Goal: Task Accomplishment & Management: Complete application form

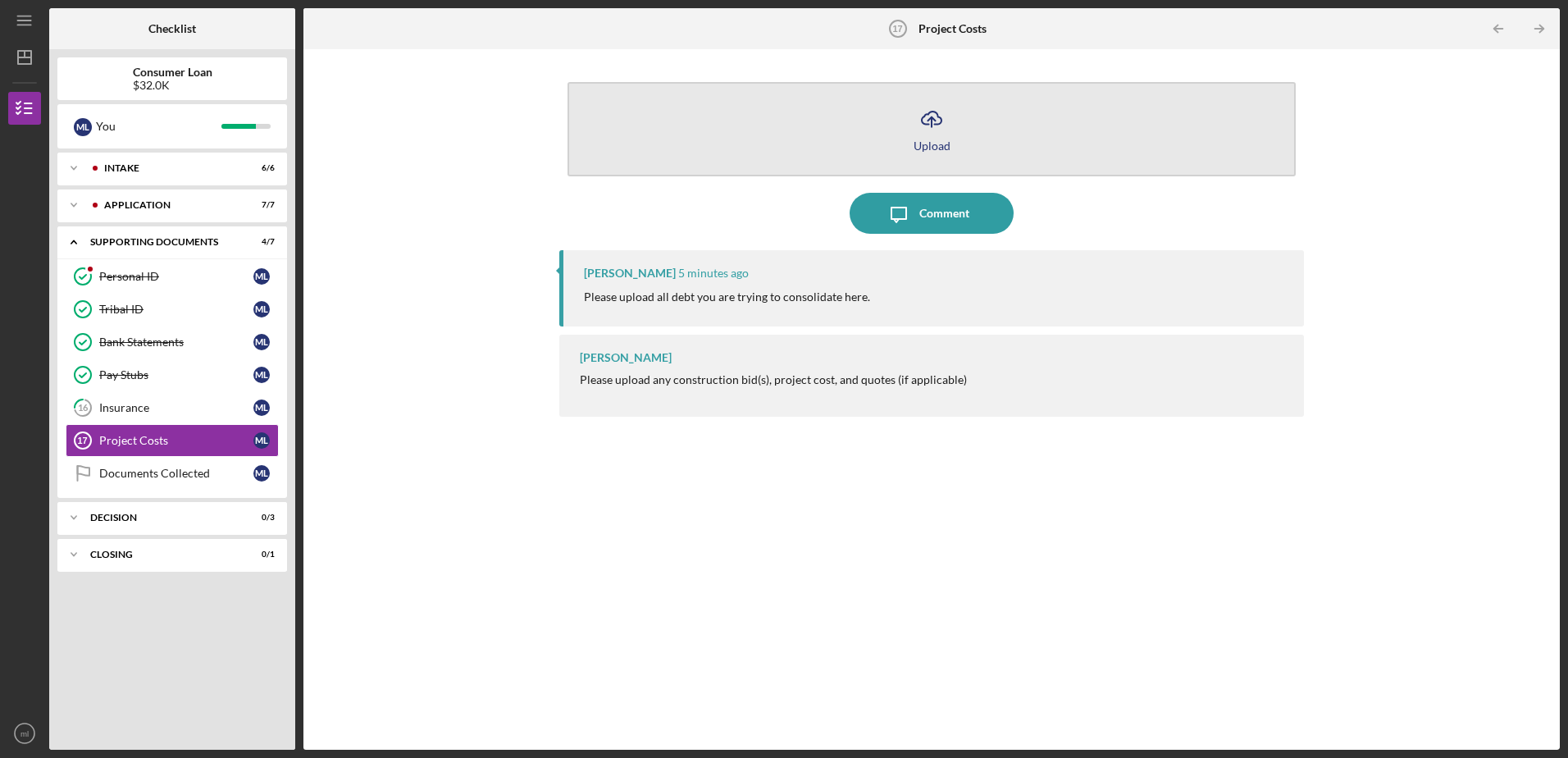
click at [911, 133] on button "Icon/Upload Upload" at bounding box center [931, 129] width 727 height 95
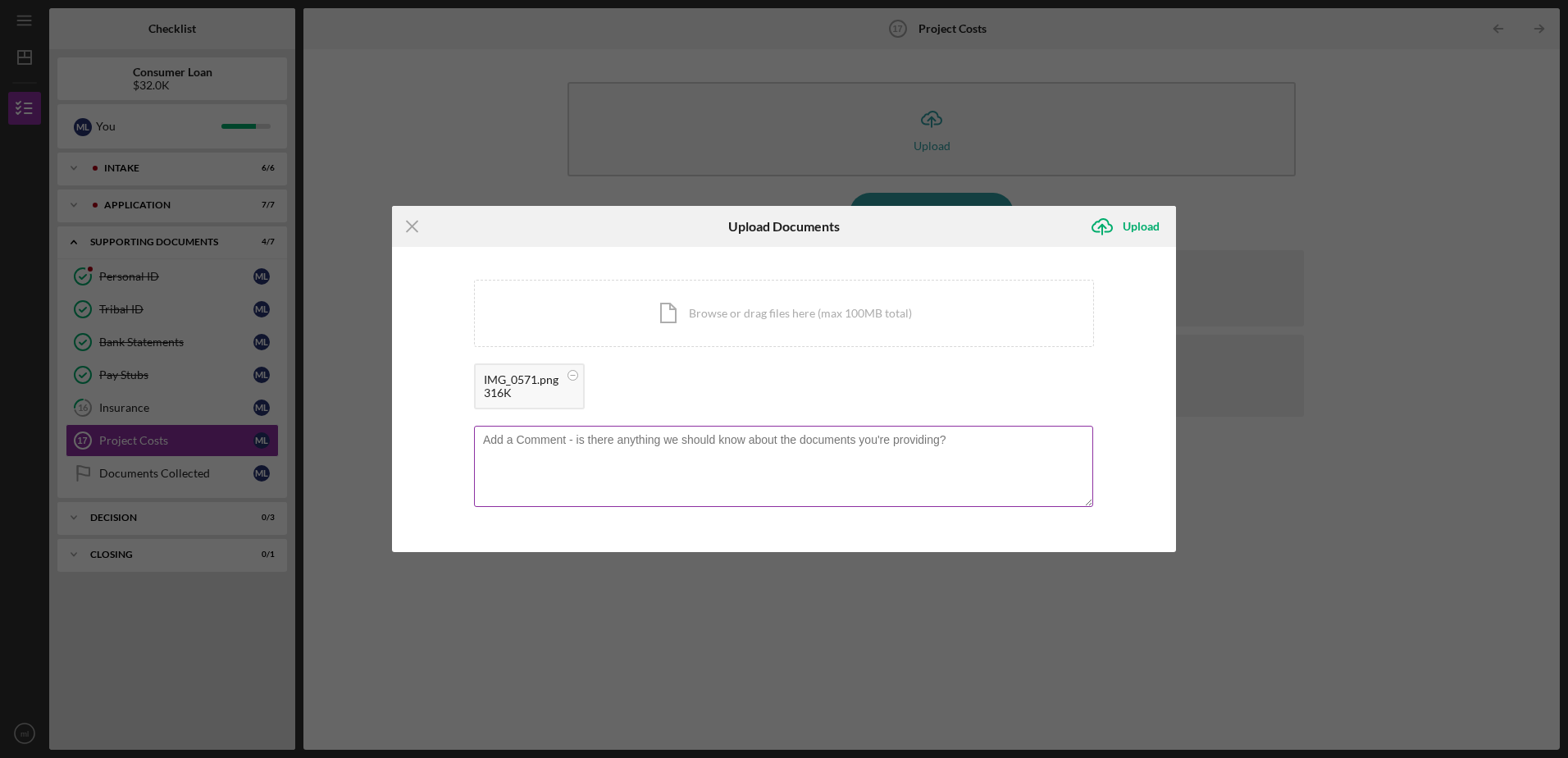
click at [586, 452] on textarea at bounding box center [784, 466] width 619 height 81
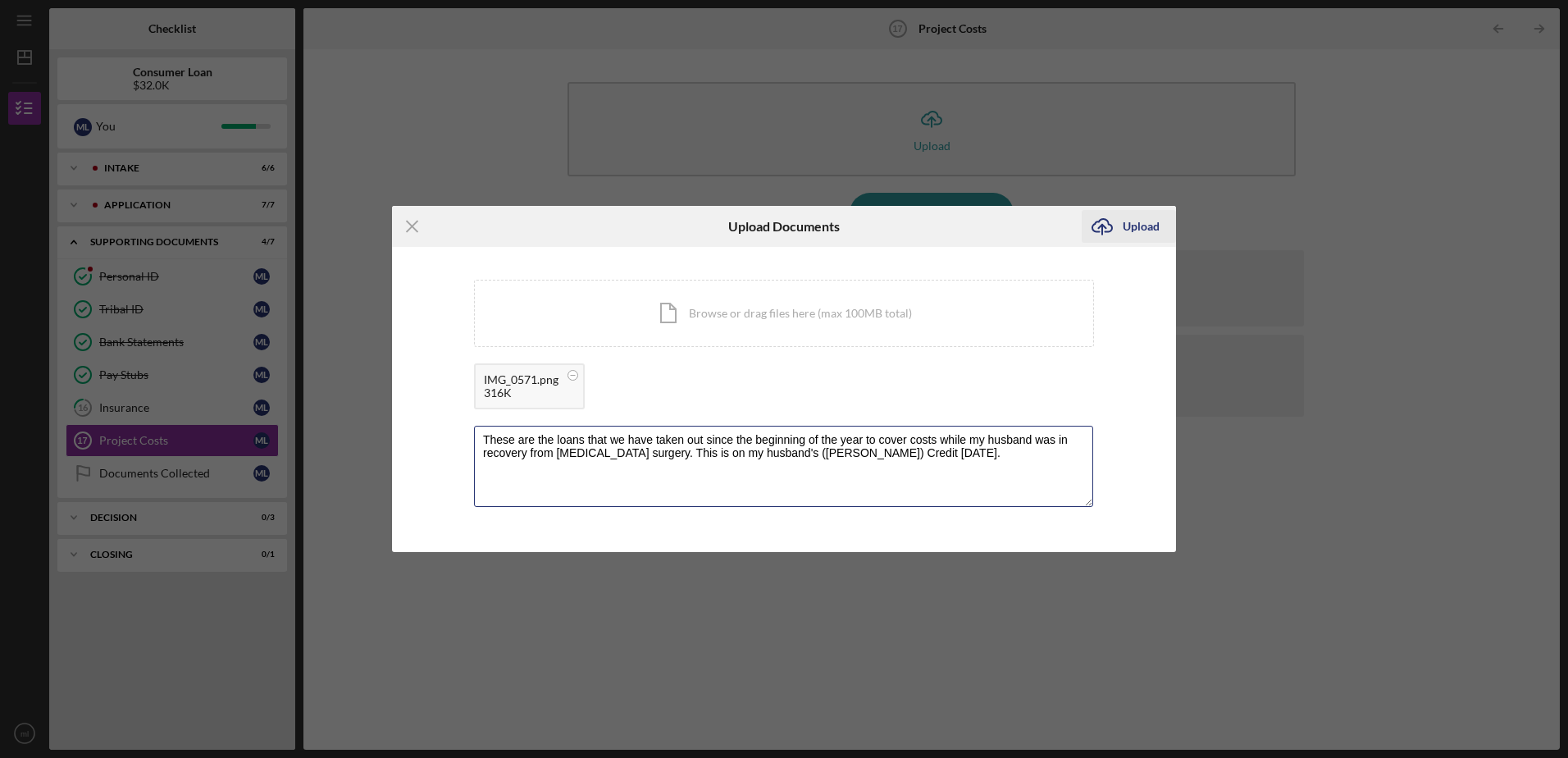
type textarea "These are the loans that we have taken out since the beginning of the year to c…"
click at [1125, 220] on div "Upload" at bounding box center [1140, 226] width 36 height 33
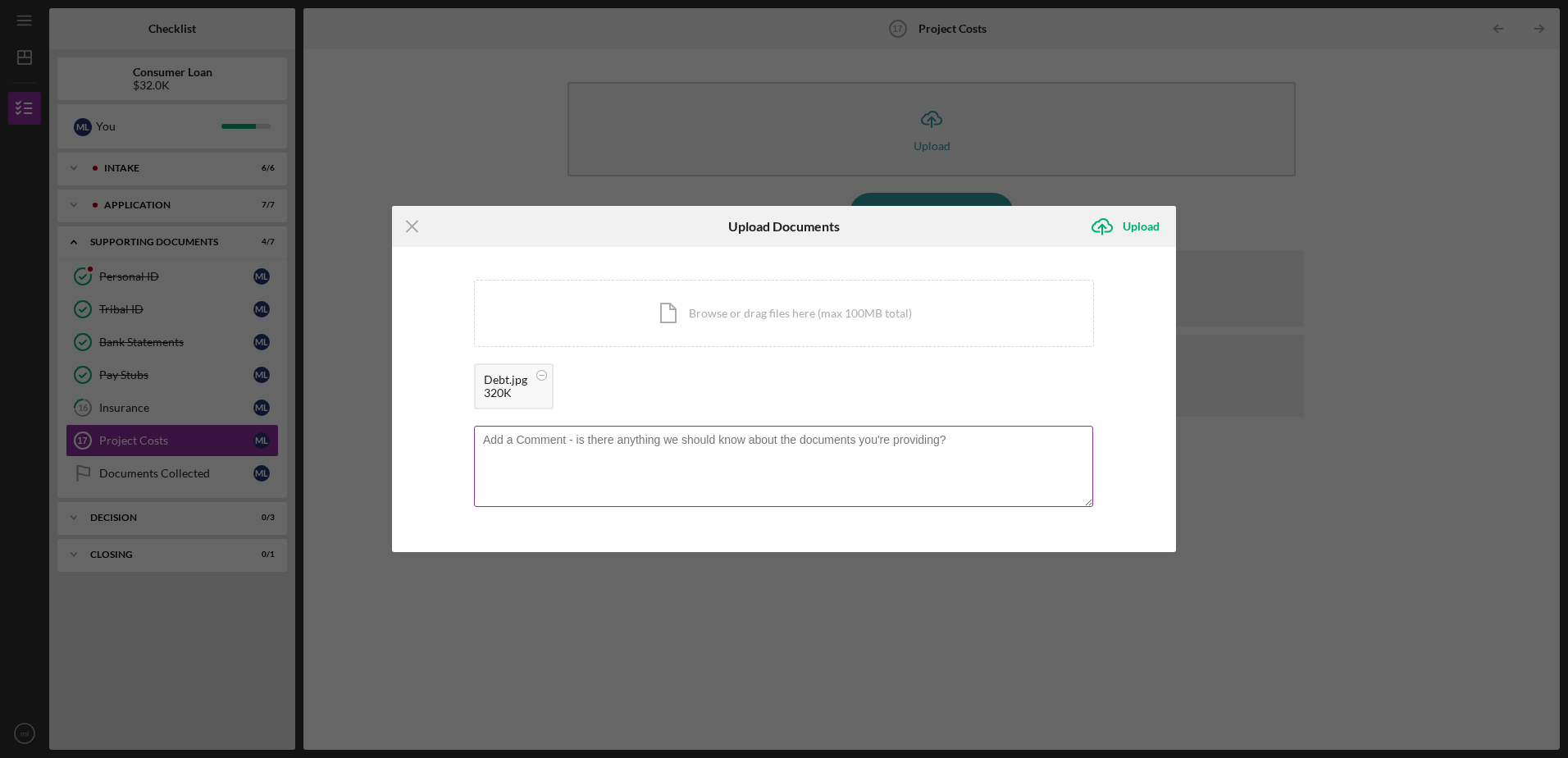
click at [633, 449] on textarea at bounding box center [784, 466] width 619 height 81
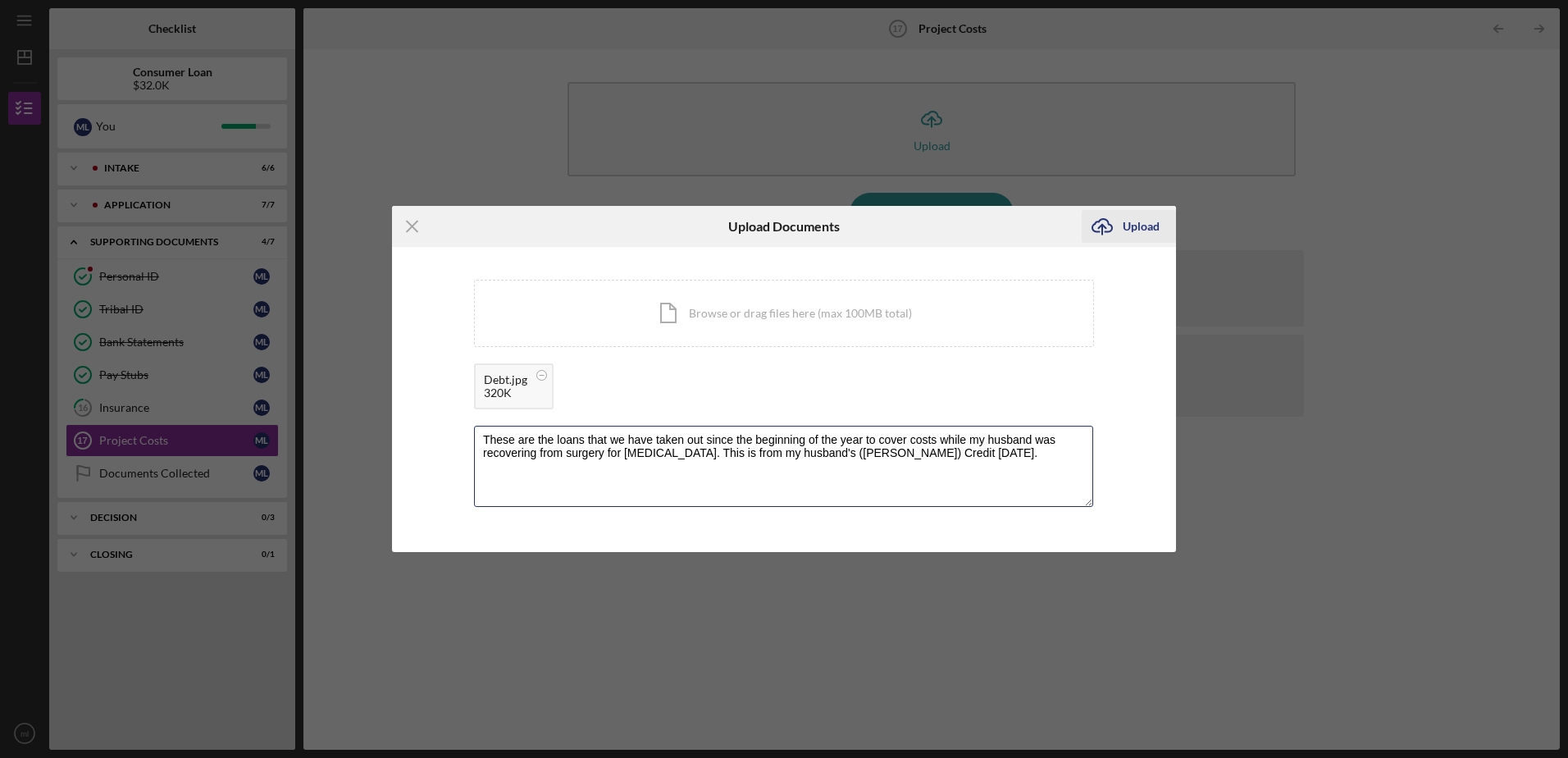
type textarea "These are the loans that we have taken out since the beginning of the year to c…"
click at [1126, 219] on div "Upload" at bounding box center [1140, 226] width 36 height 33
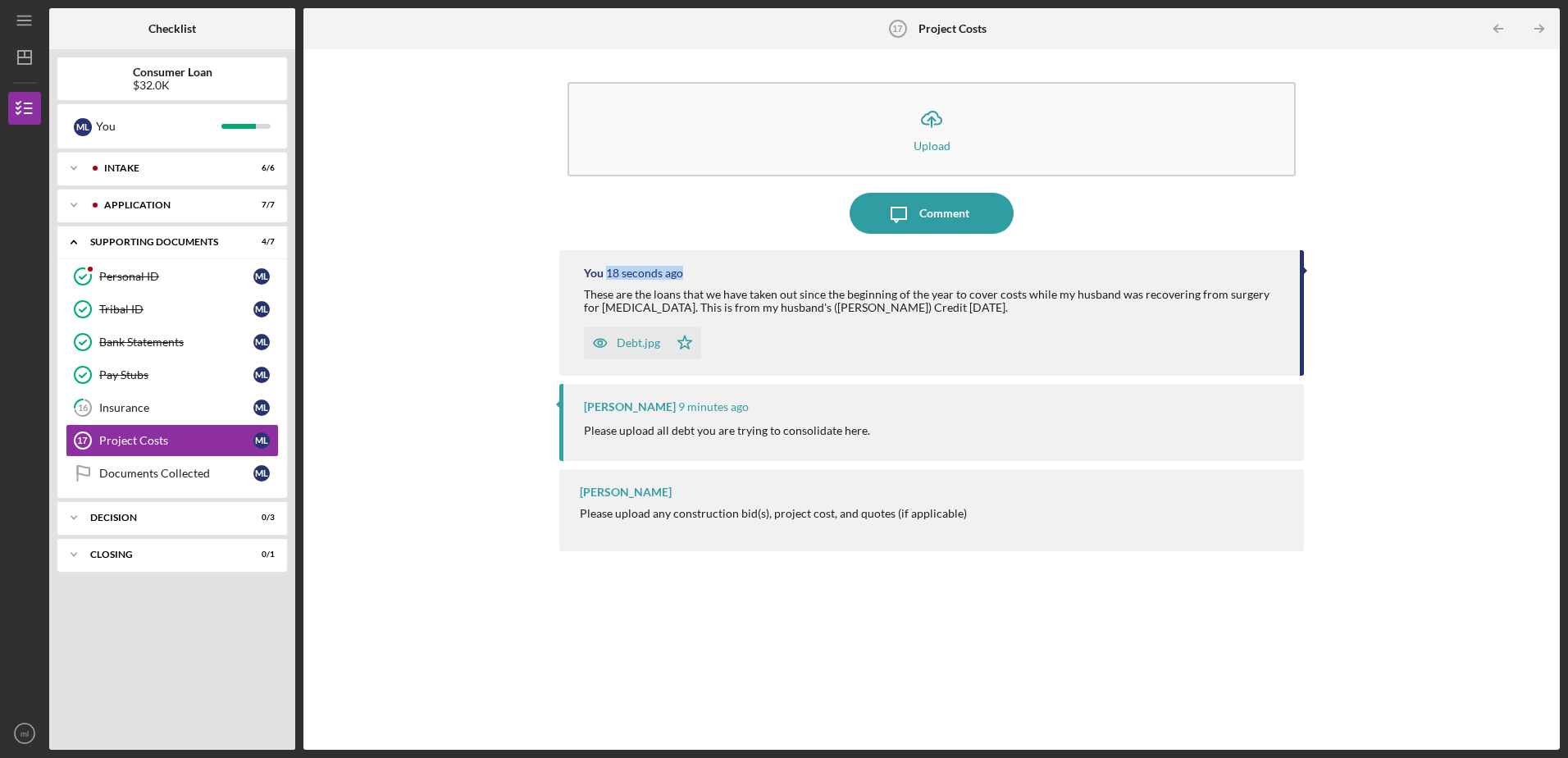
drag, startPoint x: 1560, startPoint y: 256, endPoint x: 1547, endPoint y: 245, distance: 17.0
click at [1253, 245] on div "Icon/Menu Project Costs 17 Project Costs Checklist Consumer Loan $32.0K m l You…" at bounding box center [784, 379] width 1568 height 758
drag, startPoint x: 1547, startPoint y: 245, endPoint x: 1410, endPoint y: 283, distance: 142.2
click at [1253, 283] on div "Icon/Upload Upload Icon/Message Comment You 19 seconds ago These are the loans …" at bounding box center [931, 399] width 1240 height 684
click at [644, 342] on div "Debt.jpg" at bounding box center [639, 342] width 43 height 13
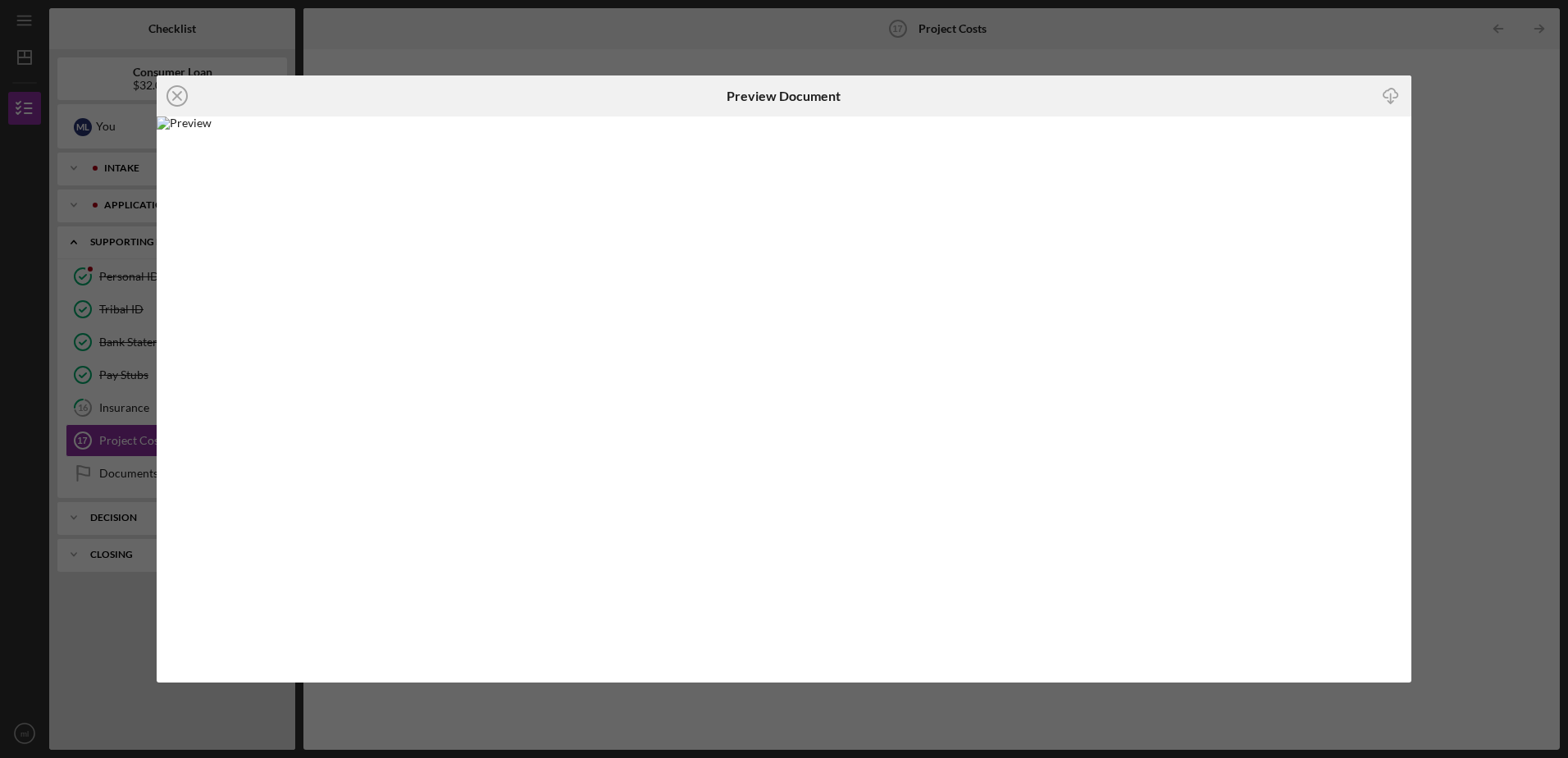
click at [1253, 205] on div "Icon/Close Preview Document Icon/Download" at bounding box center [784, 379] width 1568 height 758
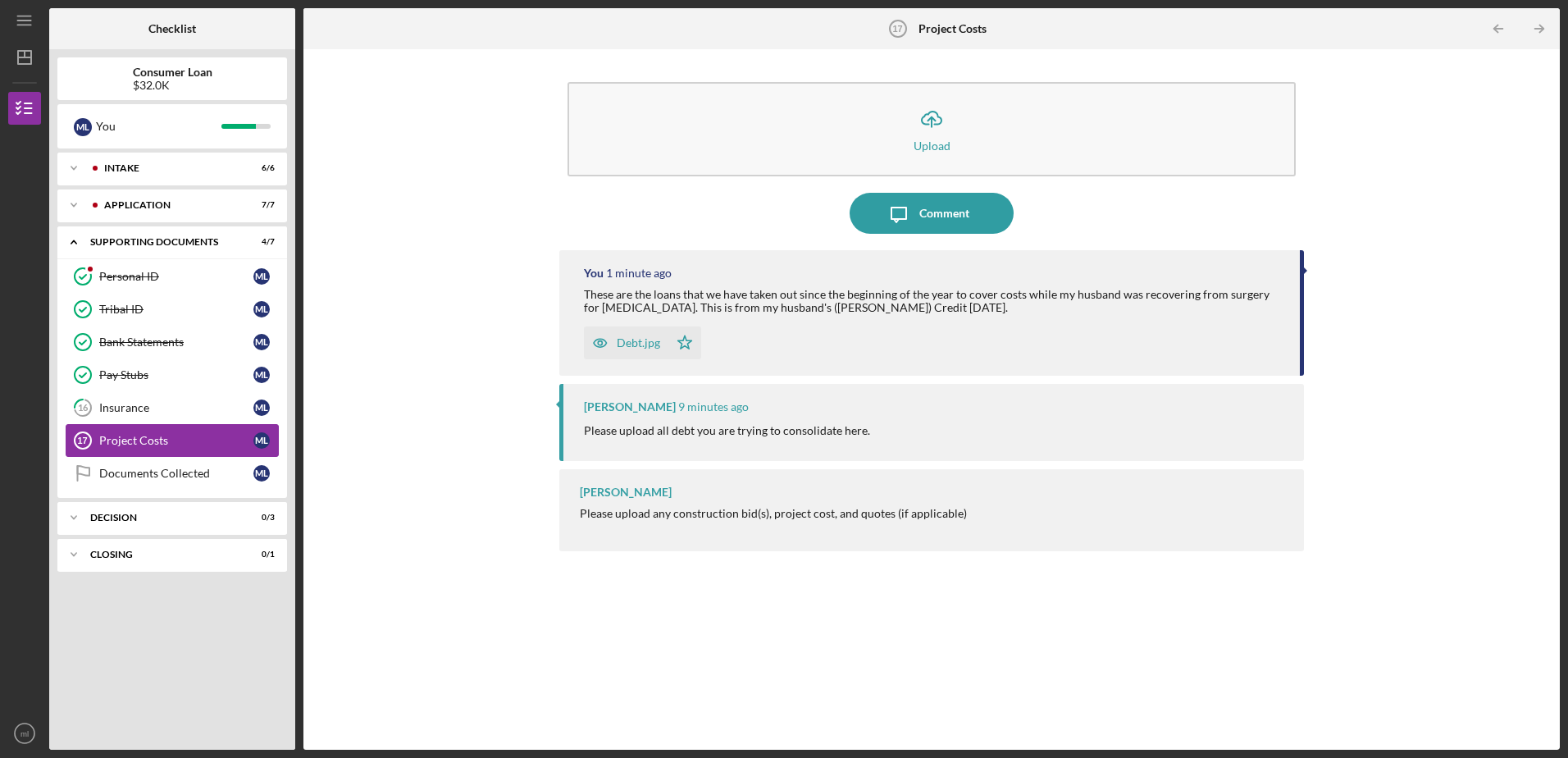
click at [149, 433] on link "Project Costs 17 Project Costs m l" at bounding box center [172, 440] width 213 height 33
click at [158, 471] on div "Documents Collected" at bounding box center [176, 473] width 154 height 13
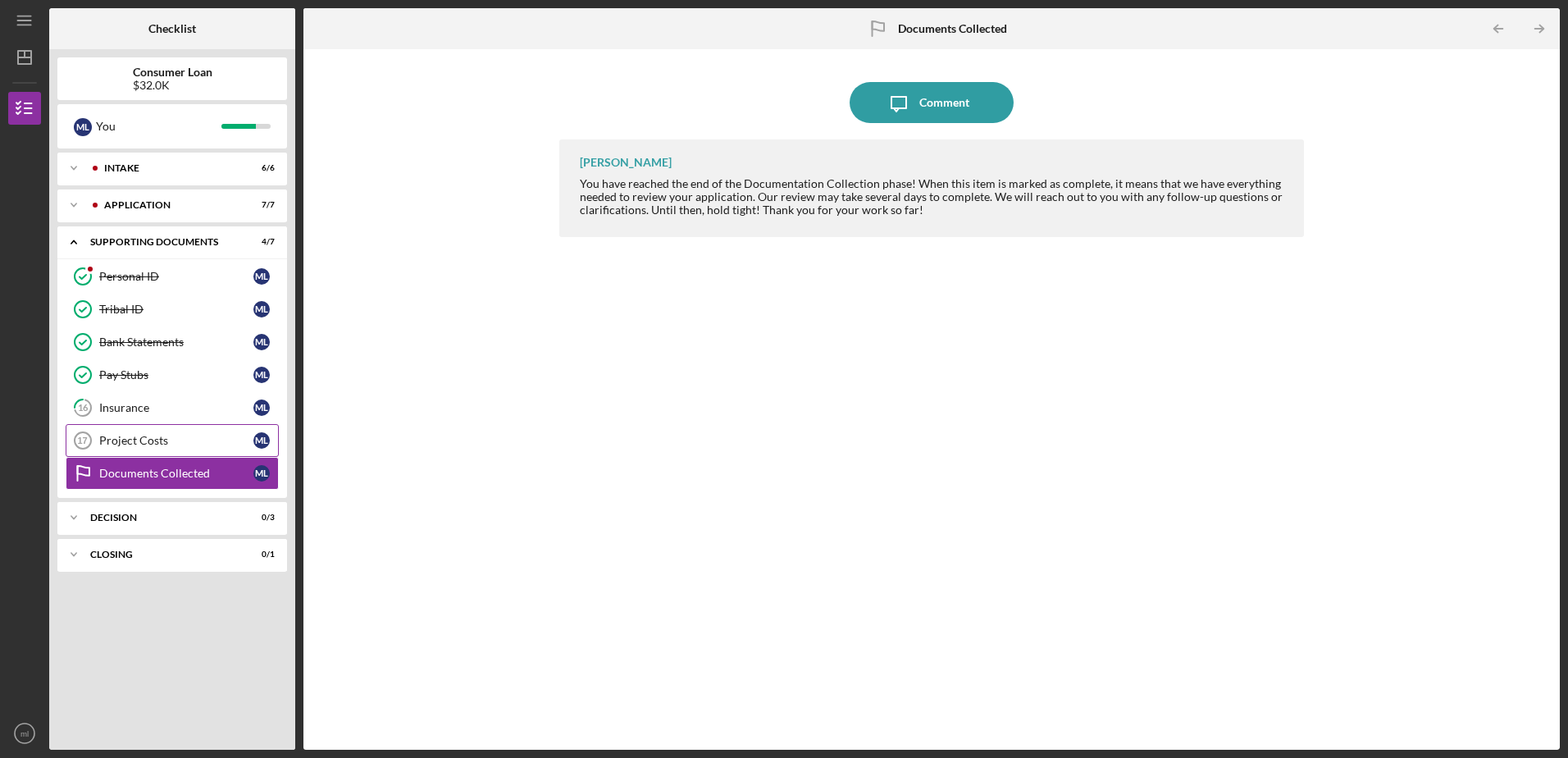
click at [141, 438] on div "Project Costs" at bounding box center [176, 440] width 154 height 13
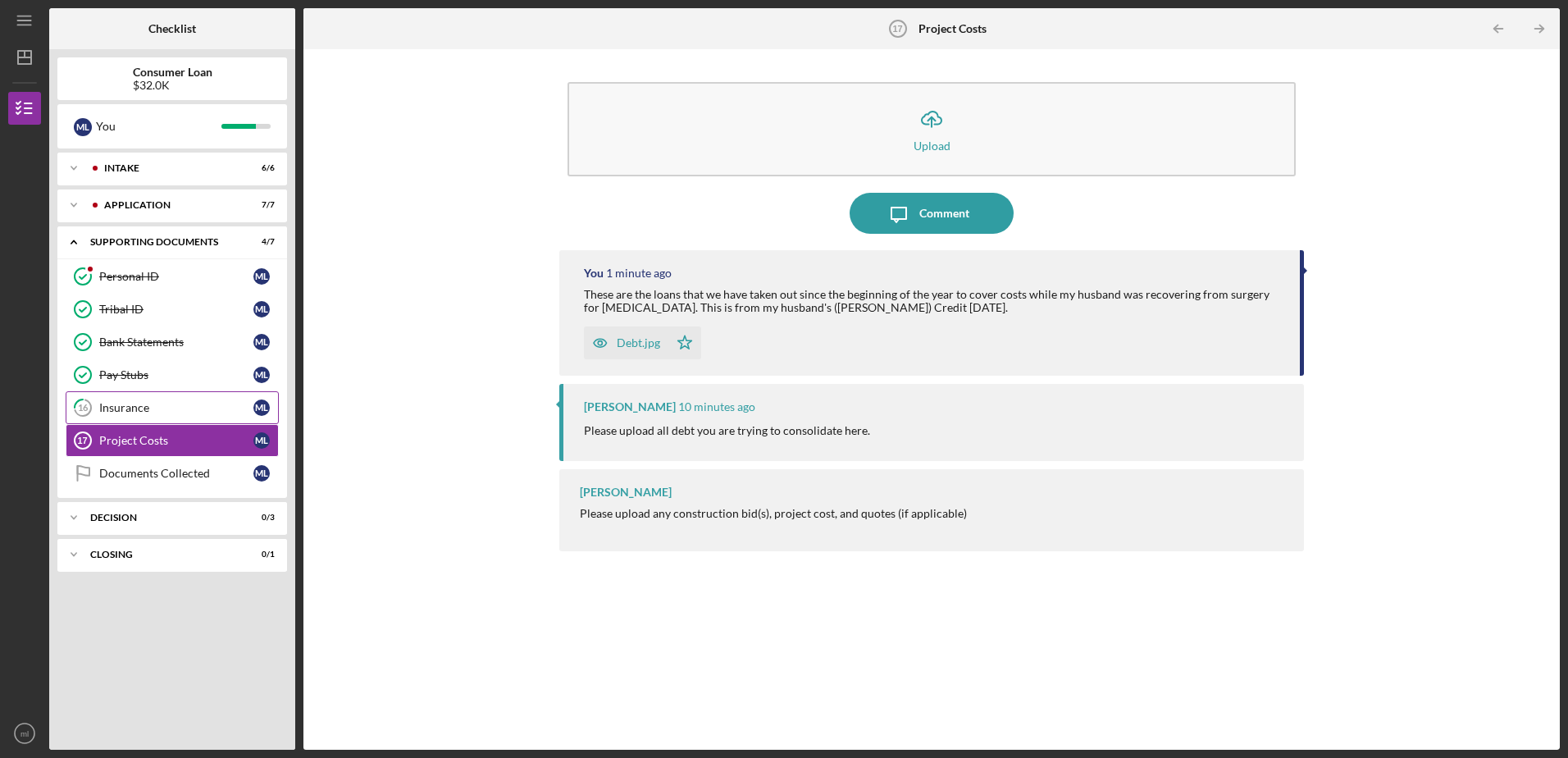
click at [125, 408] on div "Insurance" at bounding box center [176, 407] width 154 height 13
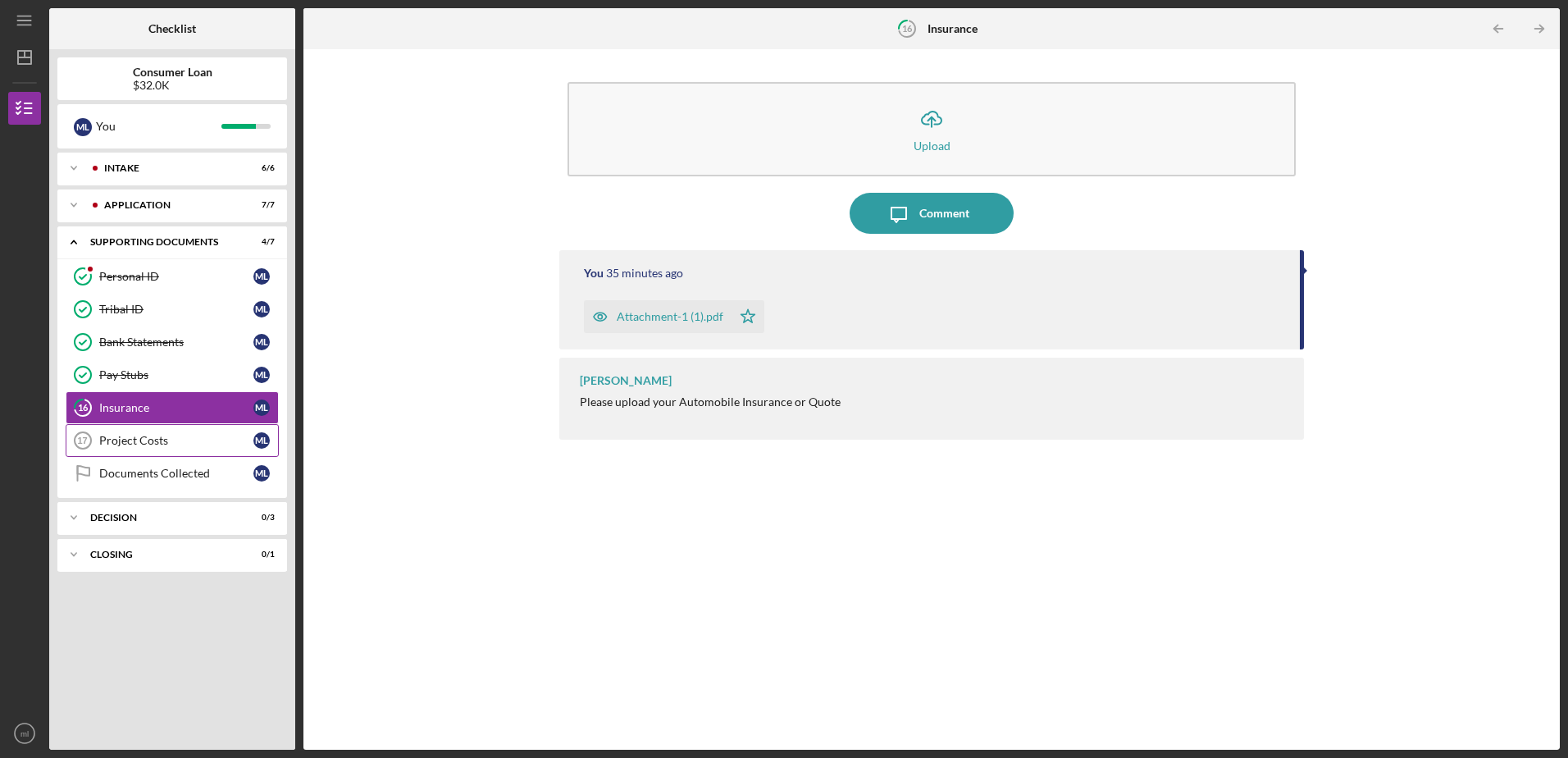
click at [144, 440] on div "Project Costs" at bounding box center [176, 440] width 154 height 13
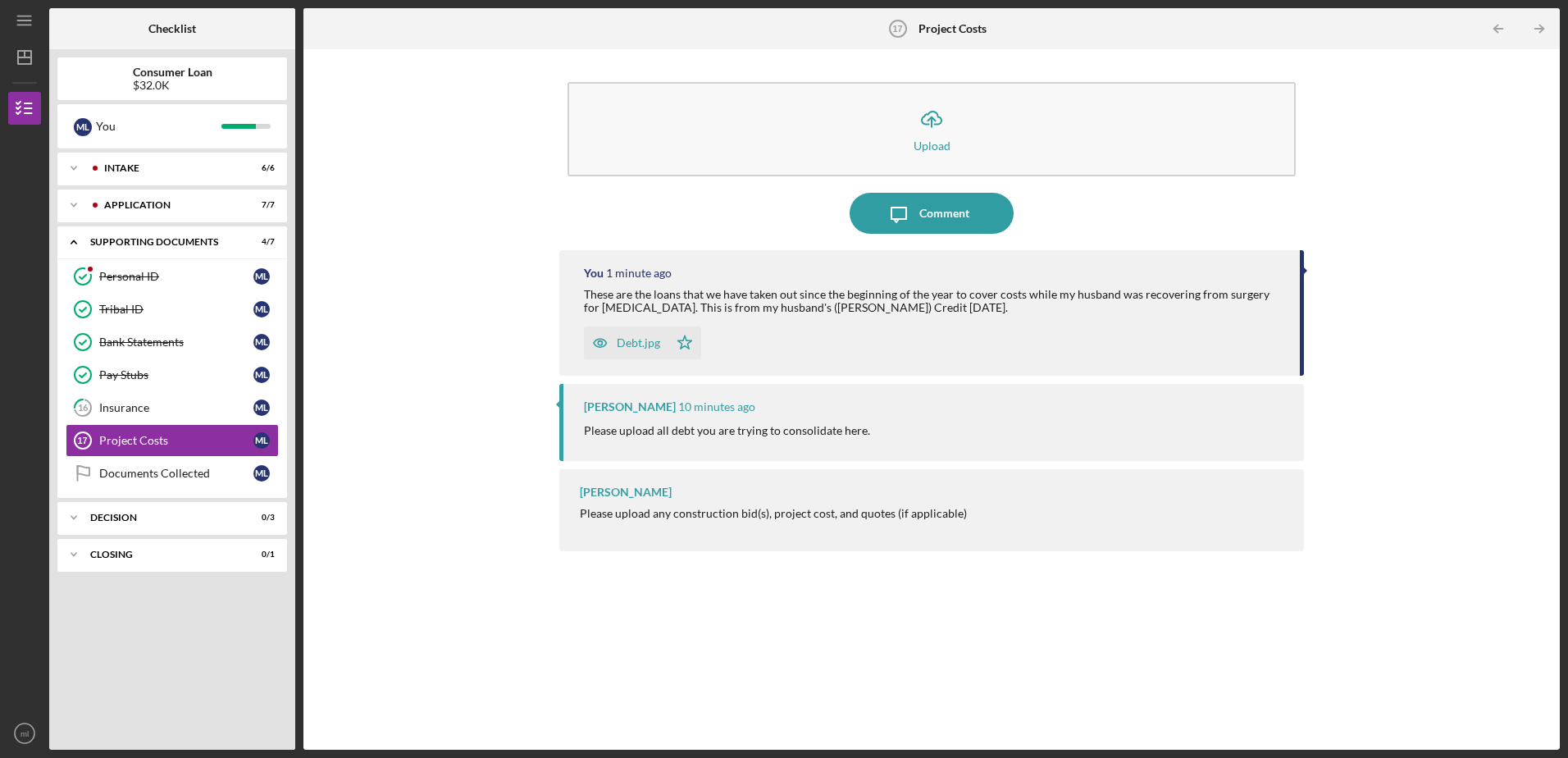
click at [1253, 341] on div "Icon/Upload Upload Icon/Message Comment You 1 minute ago These are the loans th…" at bounding box center [931, 399] width 1240 height 684
click at [1142, 313] on div "These are the loans that we have taken out since the beginning of the year to c…" at bounding box center [933, 301] width 699 height 27
click at [138, 437] on div "Project Costs" at bounding box center [176, 440] width 154 height 13
click at [755, 420] on div "[PERSON_NAME] 10 minutes ago Please upload all debt you are trying to consolida…" at bounding box center [931, 421] width 744 height 76
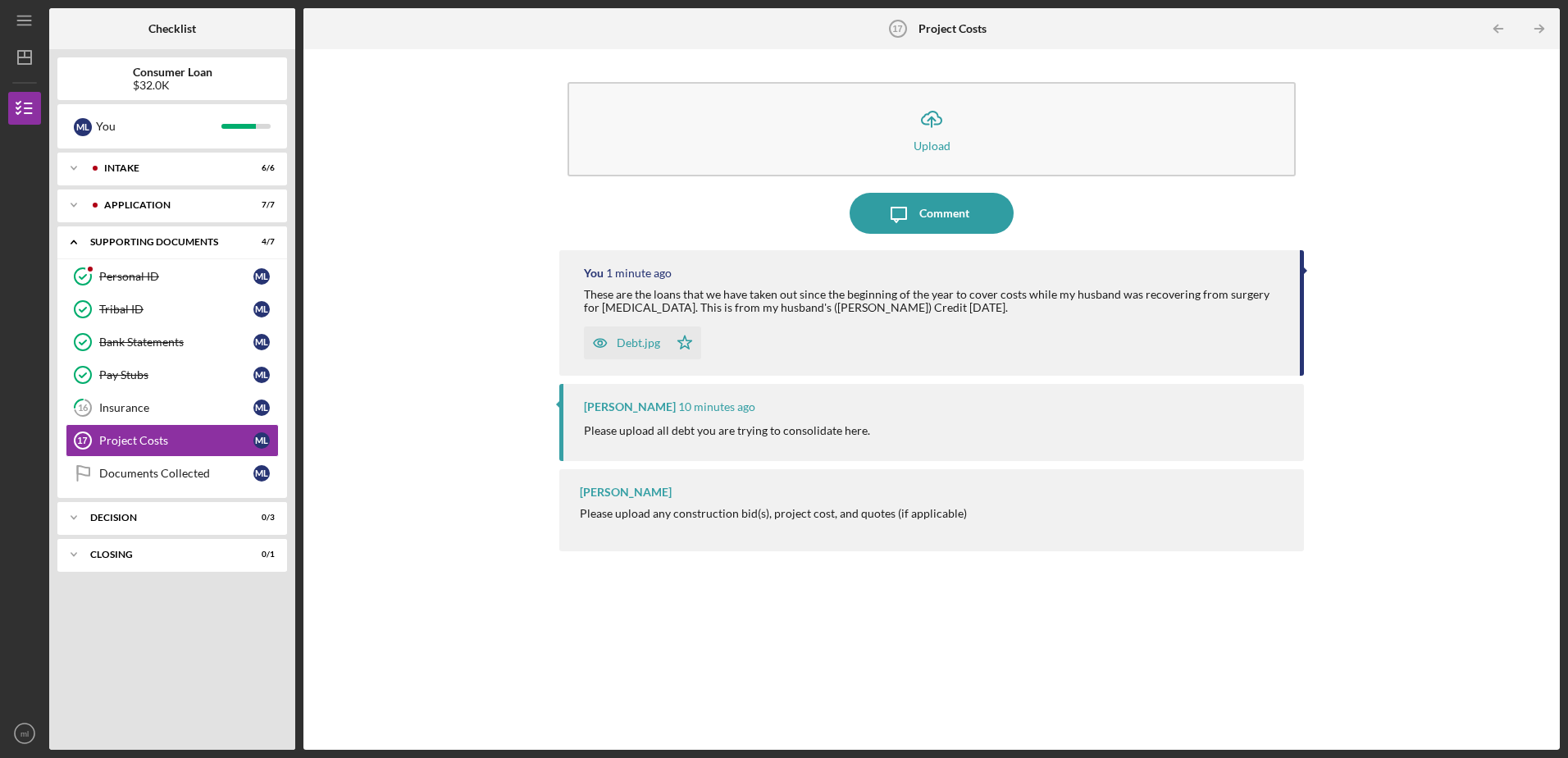
click at [866, 335] on div "Debt.jpg Icon/Star" at bounding box center [933, 339] width 699 height 41
click at [614, 281] on div "You 1 minute ago These are the loans that we have taken out since the beginning…" at bounding box center [931, 312] width 744 height 125
click at [1253, 269] on div "You 1 minute ago These are the loans that we have taken out since the beginning…" at bounding box center [931, 312] width 744 height 125
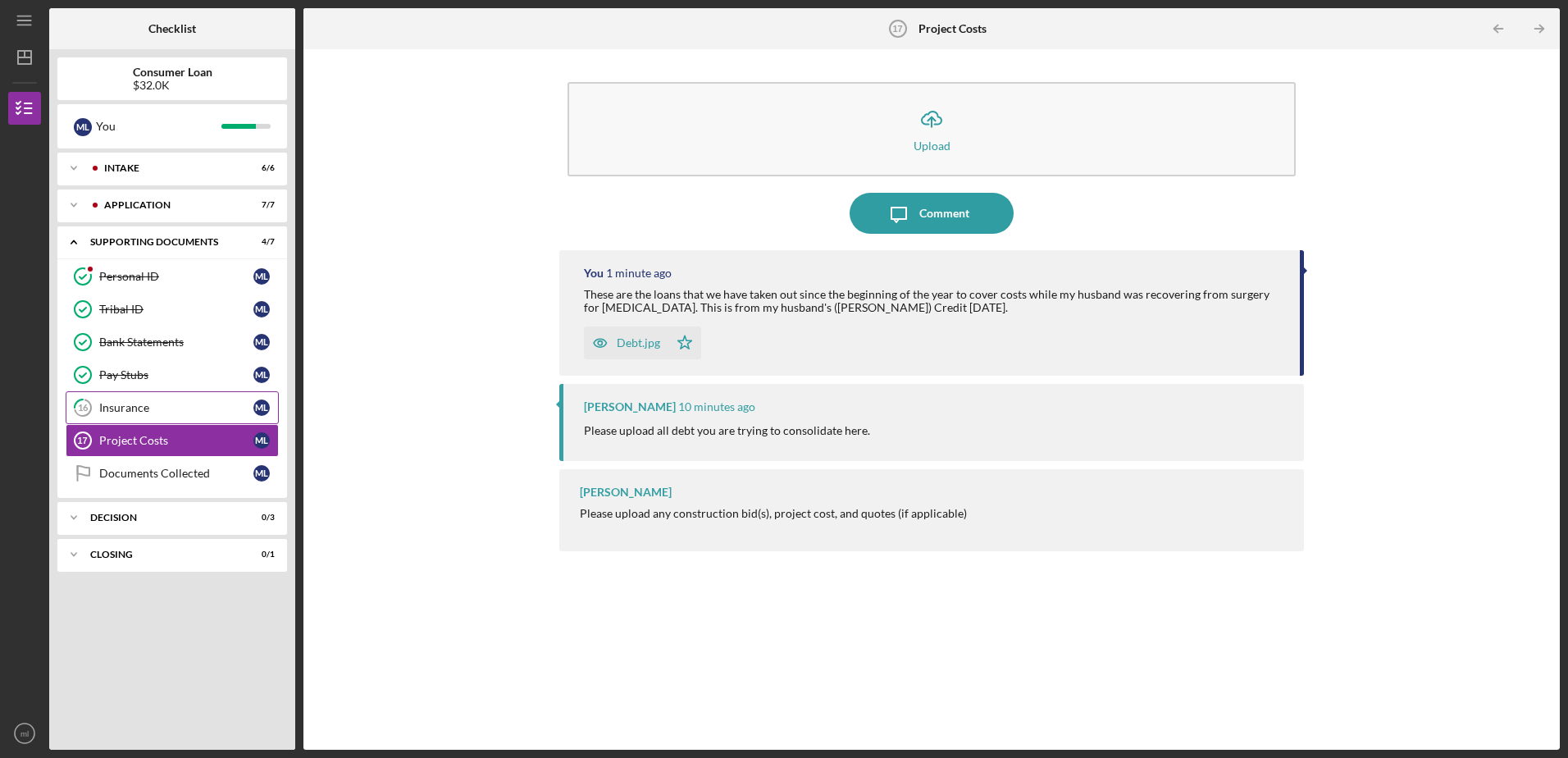
click at [145, 410] on div "Insurance" at bounding box center [176, 407] width 154 height 13
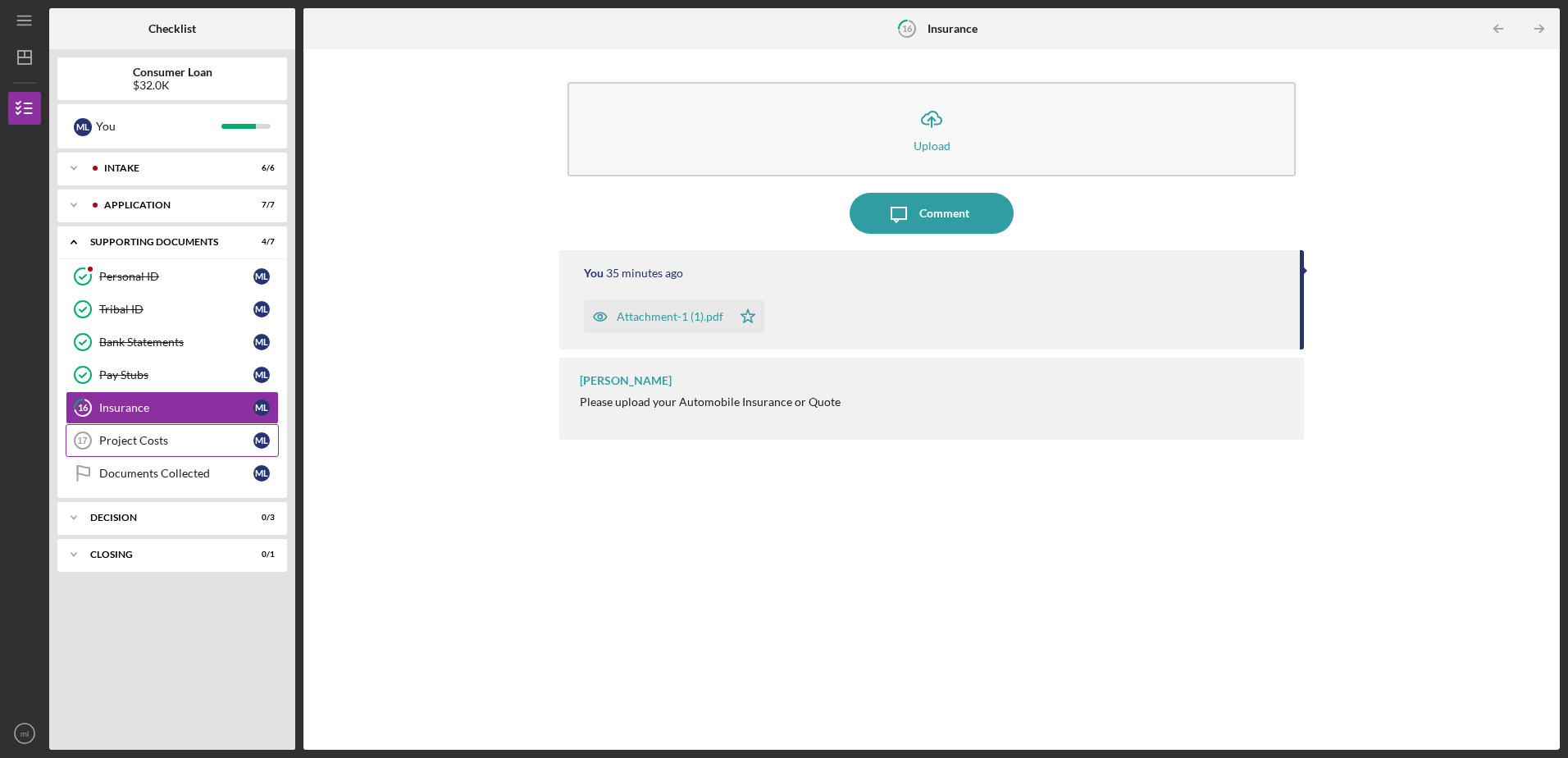
click at [155, 442] on div "Project Costs" at bounding box center [176, 440] width 154 height 13
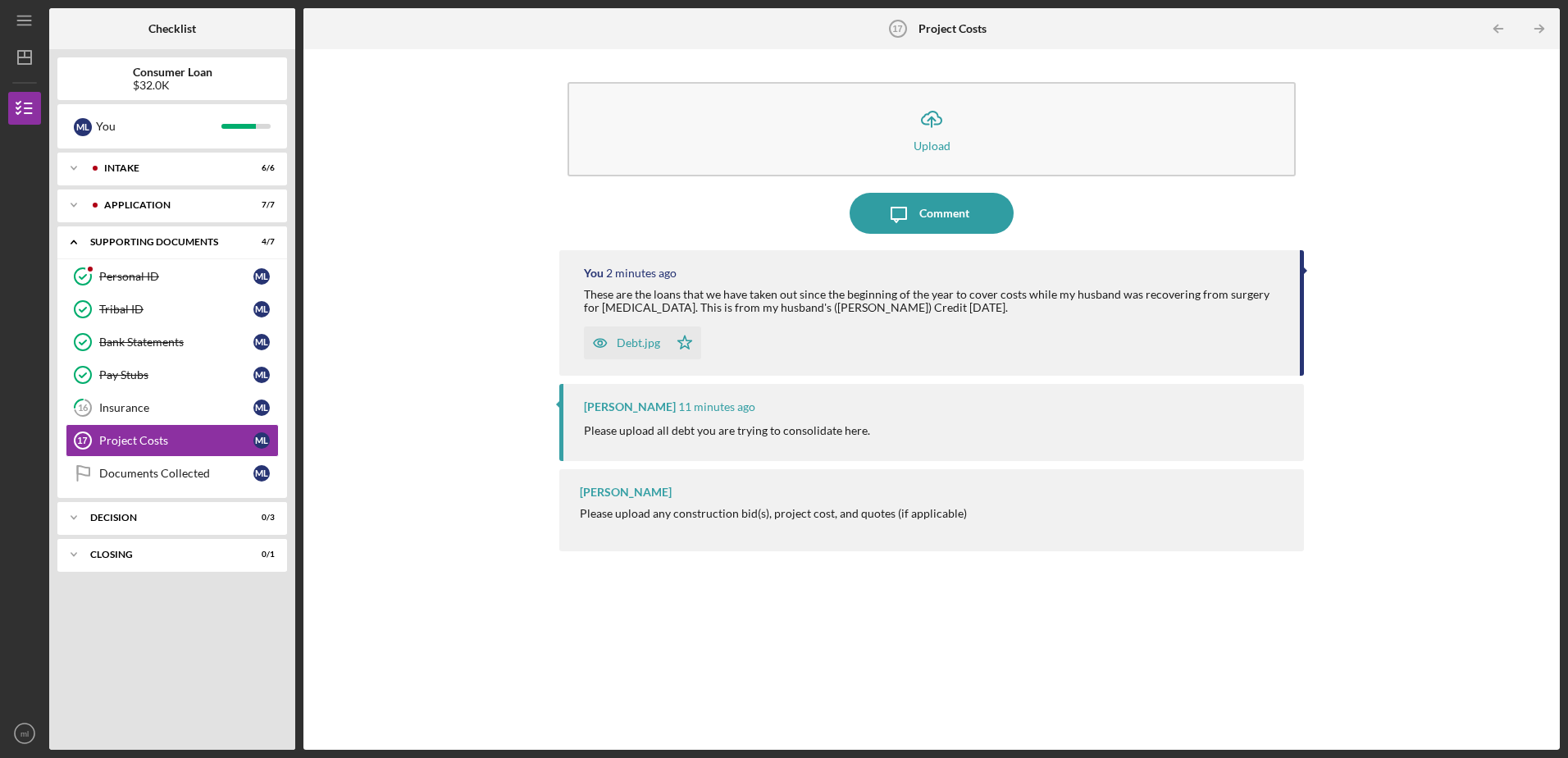
click at [1253, 325] on div "You 2 minutes ago These are the loans that we have taken out since the beginnin…" at bounding box center [931, 312] width 744 height 125
click at [1079, 350] on div "Debt.jpg Icon/Star" at bounding box center [933, 339] width 699 height 41
click at [189, 467] on div "Documents Collected" at bounding box center [176, 473] width 154 height 13
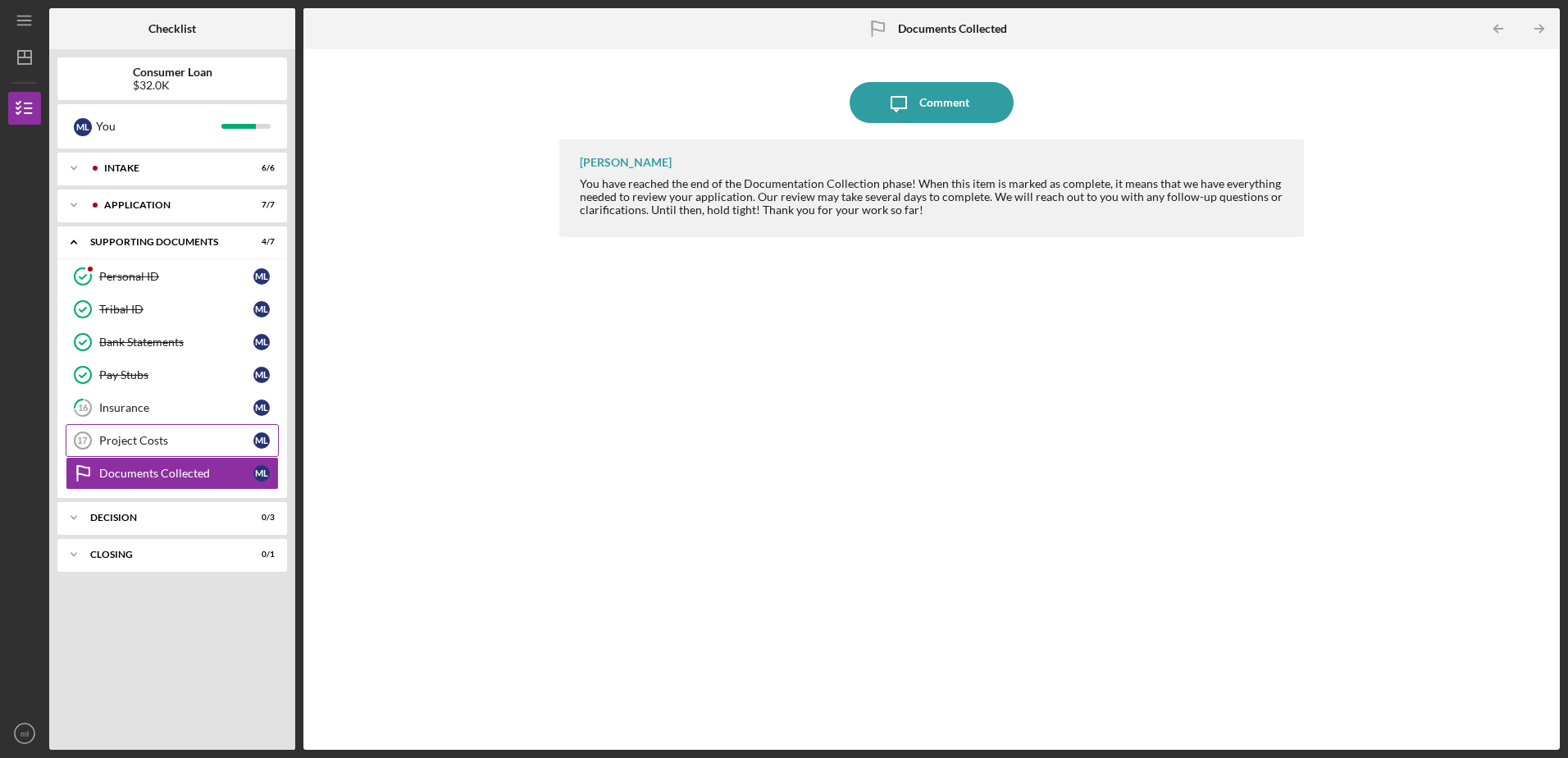
click at [162, 426] on link "Project Costs 17 Project Costs m l" at bounding box center [172, 440] width 213 height 33
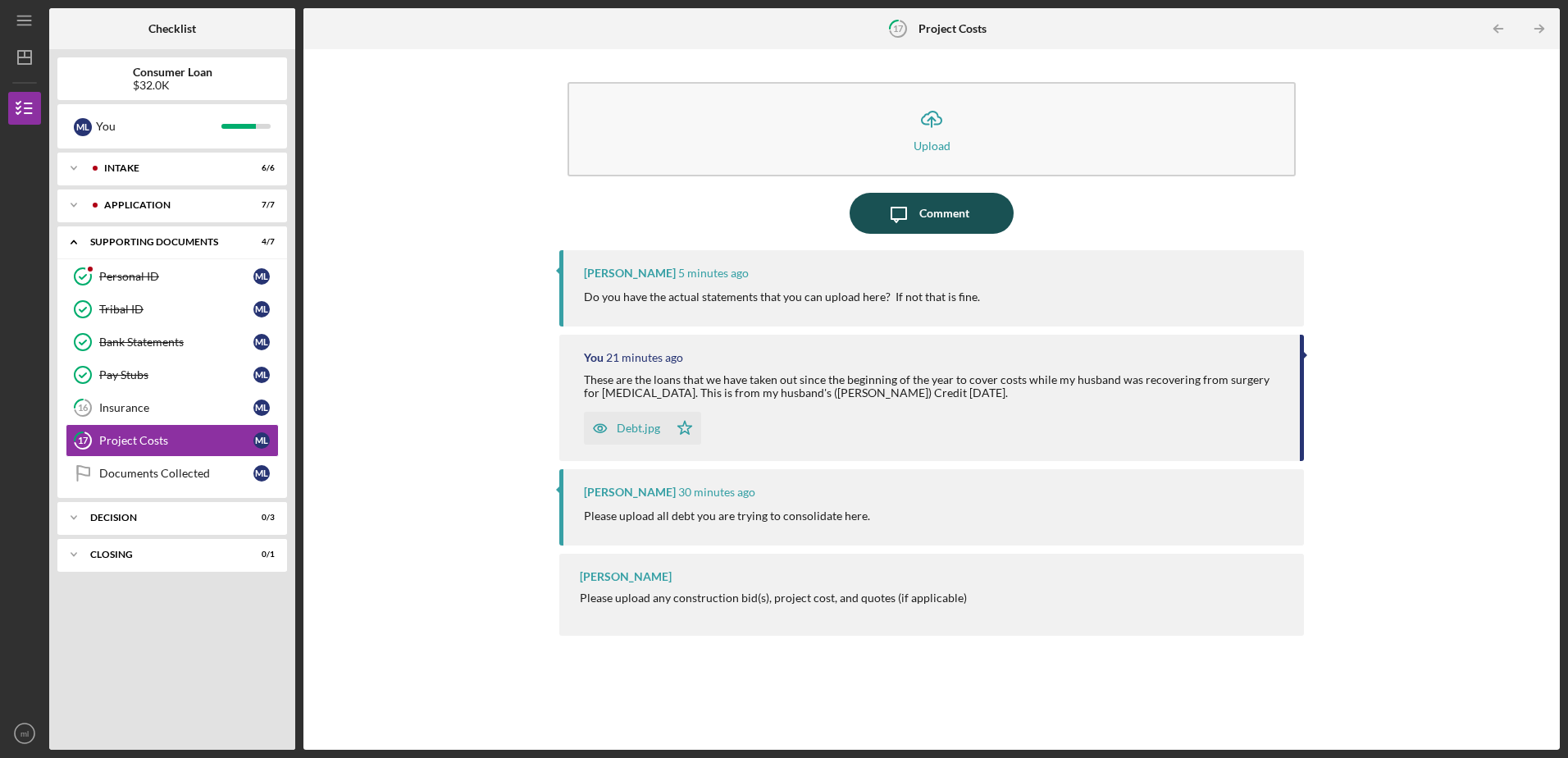
click at [932, 211] on div "Comment" at bounding box center [944, 214] width 50 height 41
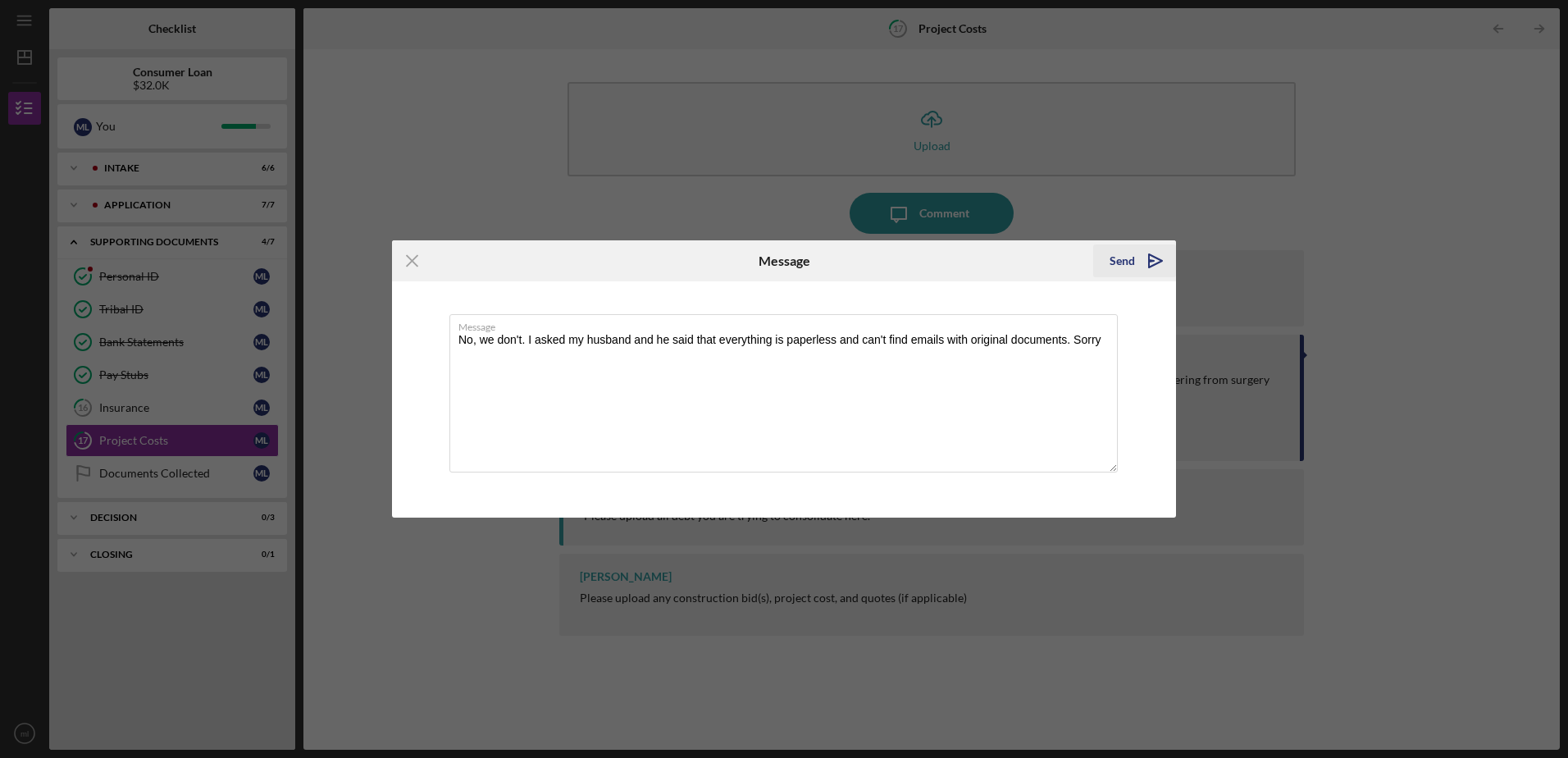
type textarea "No, we don't. I asked my husband and he said that everything is paperless and c…"
click at [1123, 263] on div "Send" at bounding box center [1123, 260] width 26 height 33
